Goal: Task Accomplishment & Management: Complete application form

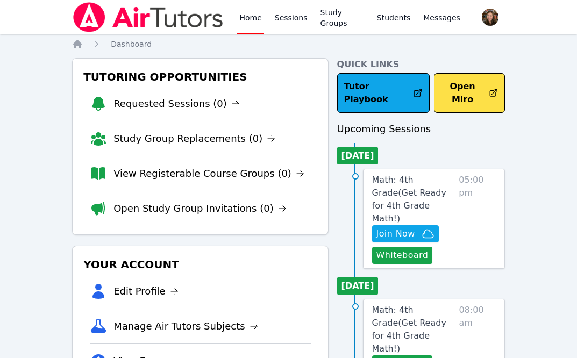
scroll to position [74, 0]
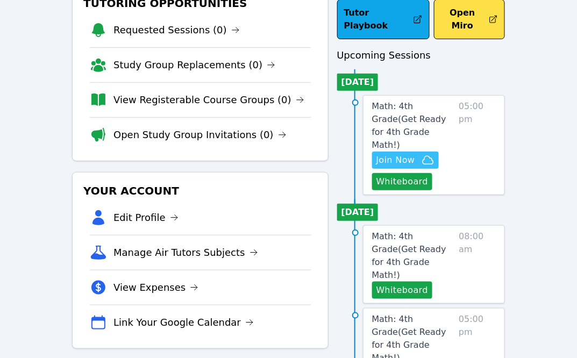
click at [422, 156] on icon "button" at bounding box center [427, 160] width 11 height 8
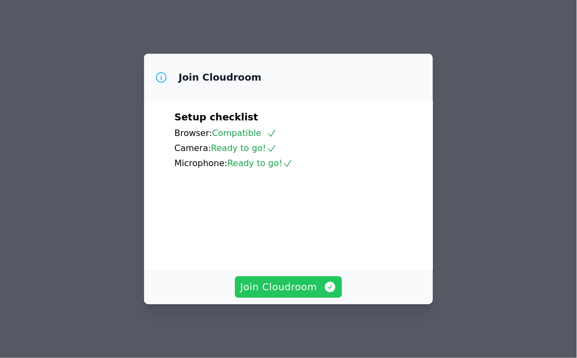
click at [310, 288] on span "Join Cloudroom" at bounding box center [288, 286] width 96 height 15
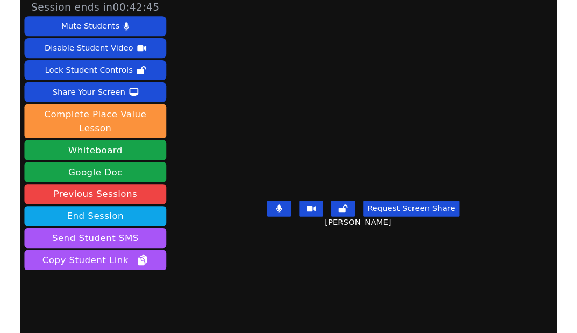
scroll to position [4, 0]
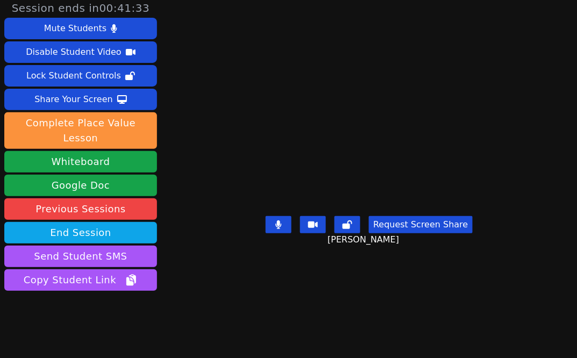
click at [380, 69] on main "[PERSON_NAME] Request Screen Share [PERSON_NAME]" at bounding box center [369, 175] width 276 height 358
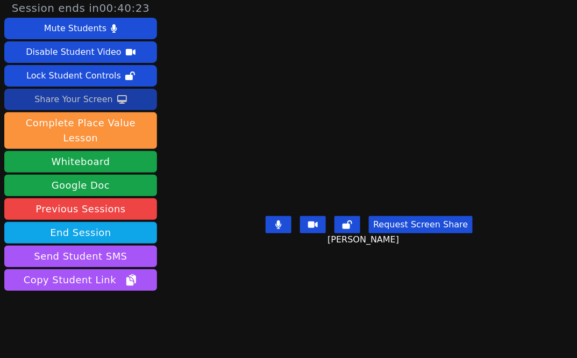
click at [54, 98] on div "Share Your Screen" at bounding box center [73, 99] width 78 height 17
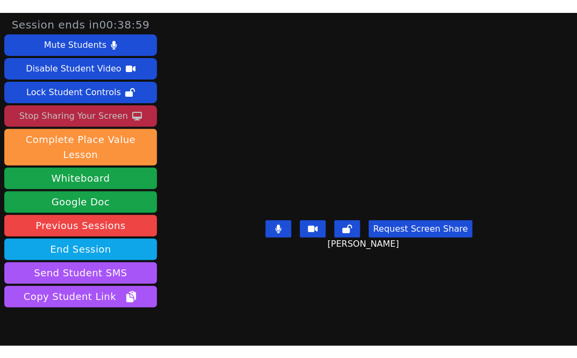
scroll to position [39, 0]
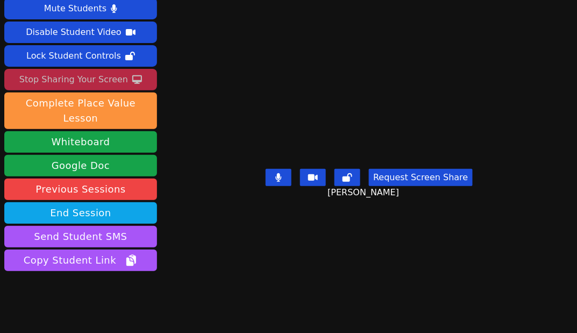
click at [106, 71] on div "Stop Sharing Your Screen" at bounding box center [73, 79] width 109 height 17
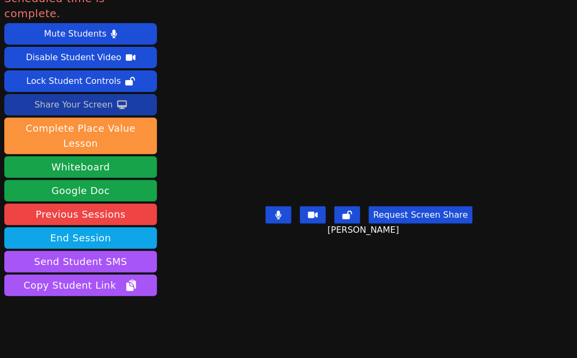
scroll to position [2, 0]
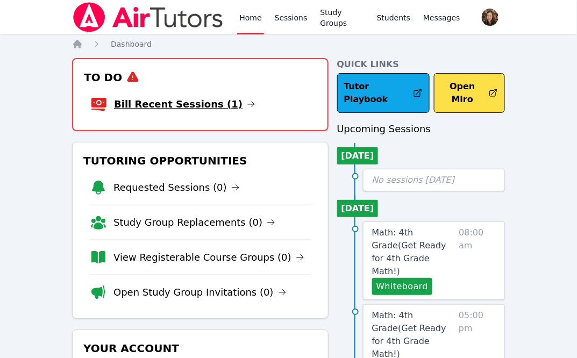
click at [178, 108] on link "Bill Recent Sessions (1)" at bounding box center [184, 104] width 141 height 15
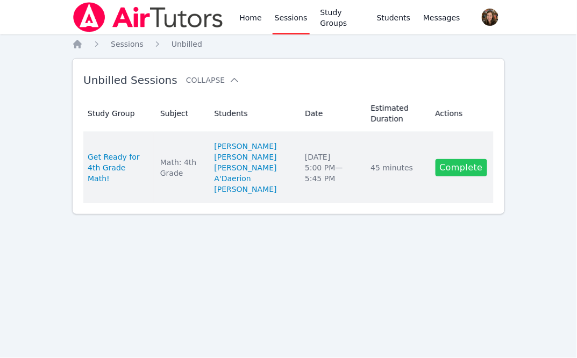
click at [471, 175] on link "Complete" at bounding box center [461, 167] width 52 height 17
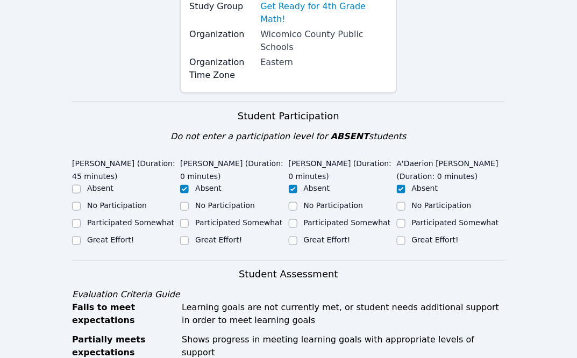
scroll to position [229, 0]
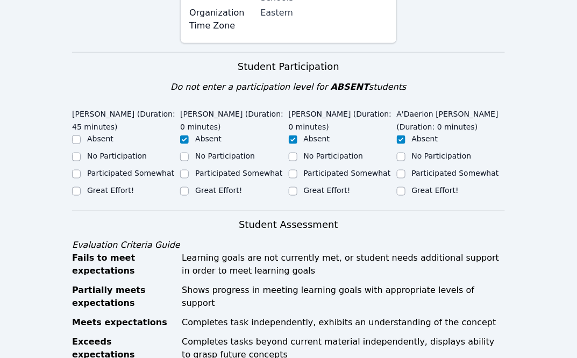
click at [115, 186] on label "Great Effort!" at bounding box center [110, 190] width 47 height 9
click at [81, 187] on input "Great Effort!" at bounding box center [76, 191] width 9 height 9
checkbox input "true"
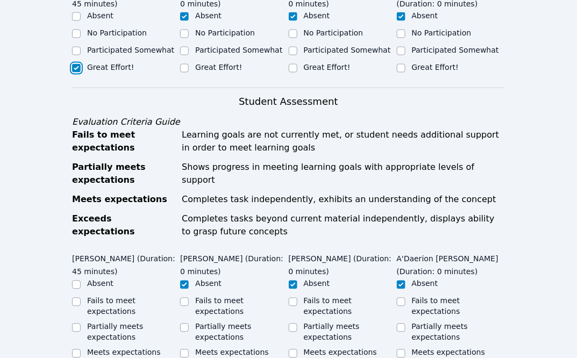
scroll to position [522, 0]
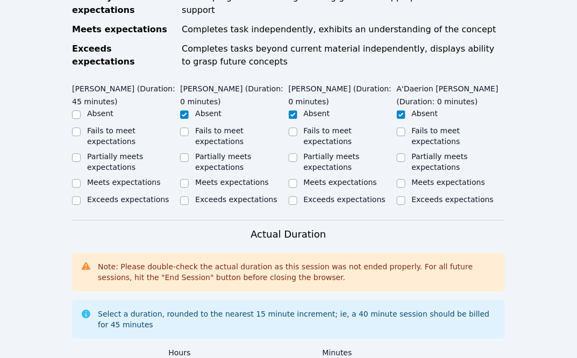
click at [119, 178] on label "Meets expectations" at bounding box center [124, 182] width 74 height 9
click at [81, 179] on input "Meets expectations" at bounding box center [76, 183] width 9 height 9
checkbox input "true"
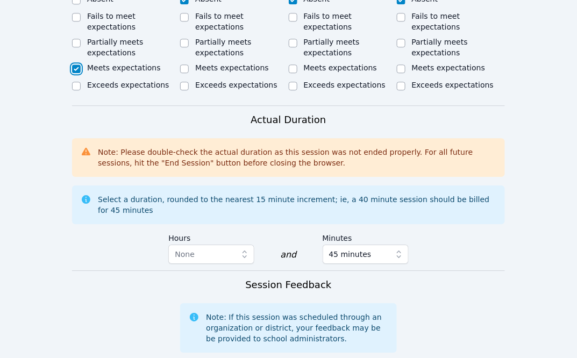
scroll to position [801, 0]
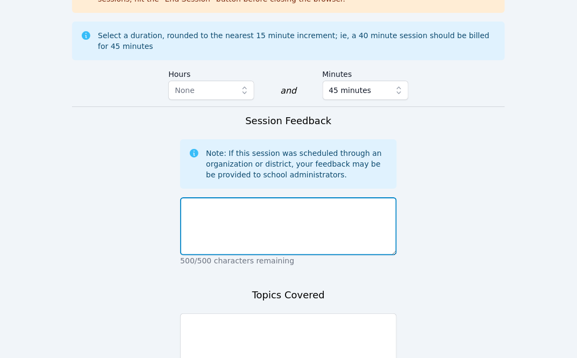
click at [208, 197] on textarea at bounding box center [288, 226] width 216 height 58
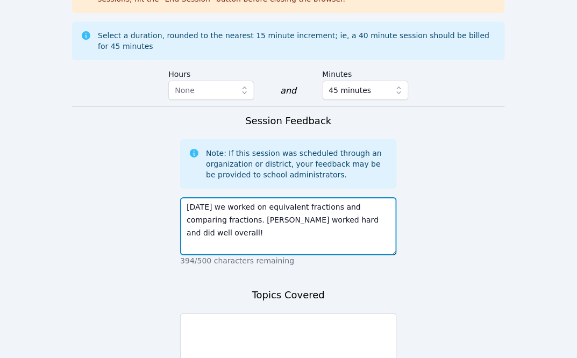
type textarea "Today we worked on equivalent fractions and comparing fractions. Kendall worked…"
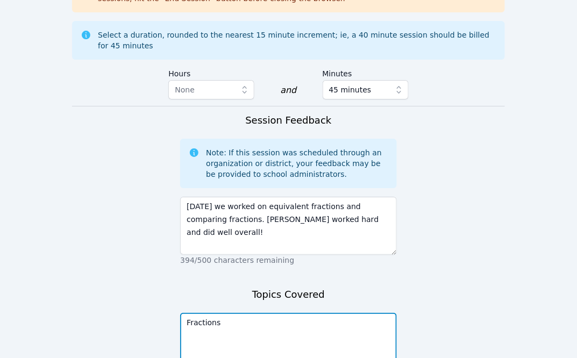
scroll to position [878, 0]
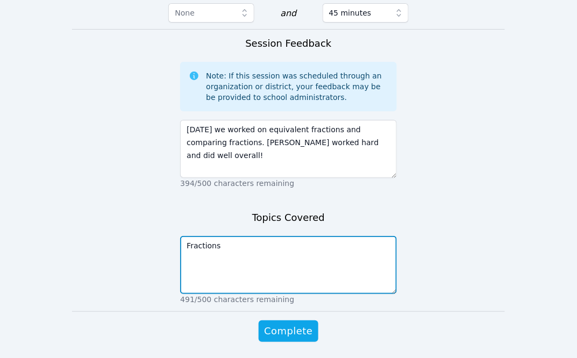
type textarea "Fractions"
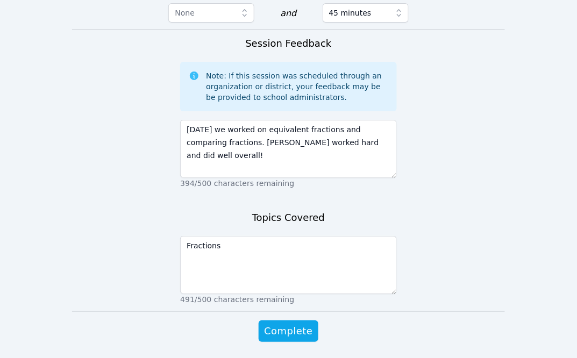
click at [278, 320] on button "Complete" at bounding box center [288, 330] width 59 height 21
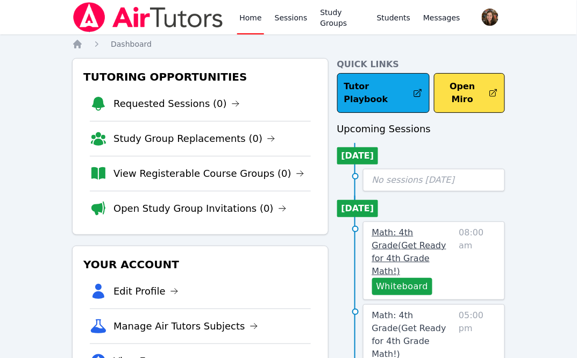
scroll to position [17, 0]
